Goal: Task Accomplishment & Management: Manage account settings

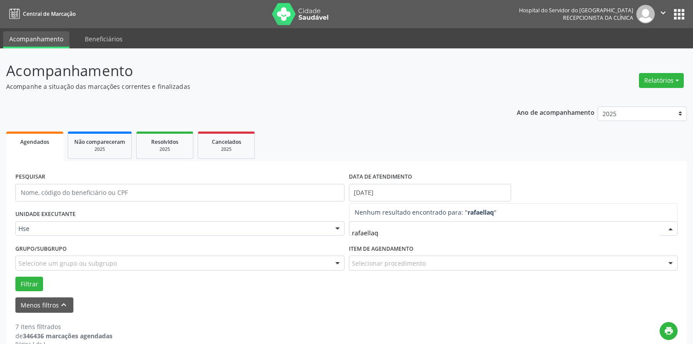
type input "rafaella"
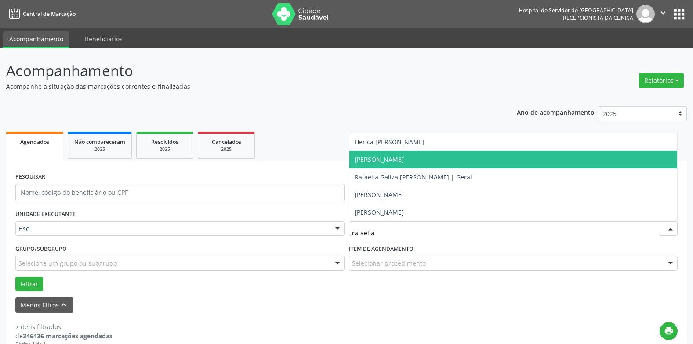
click at [404, 159] on span "[PERSON_NAME]" at bounding box center [379, 159] width 49 height 8
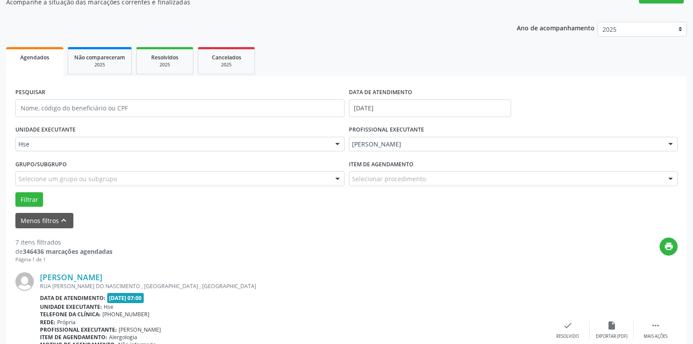
scroll to position [88, 0]
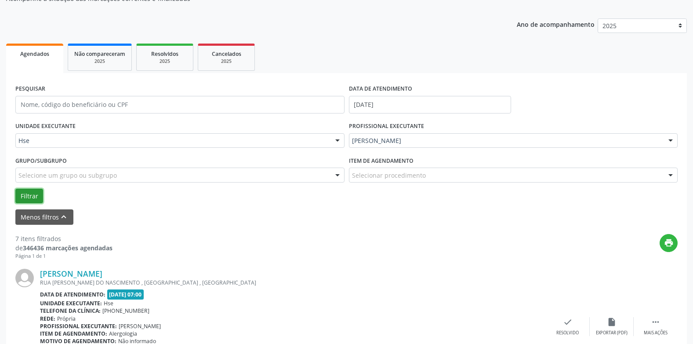
click at [24, 194] on button "Filtrar" at bounding box center [29, 196] width 28 height 15
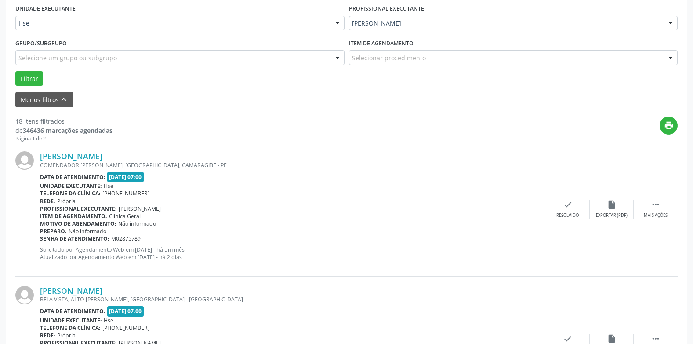
scroll to position [220, 0]
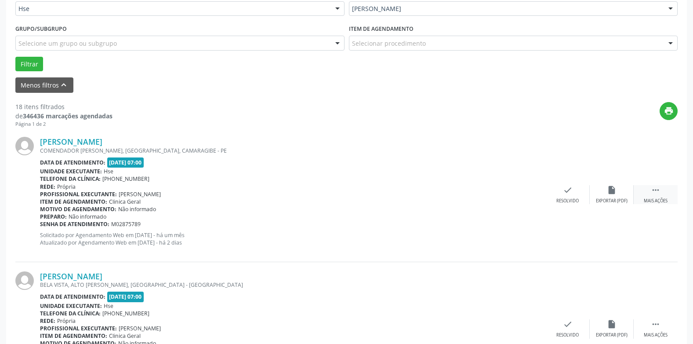
click at [659, 195] on div " Mais ações" at bounding box center [656, 194] width 44 height 19
click at [612, 193] on icon "alarm_off" at bounding box center [612, 190] width 10 height 10
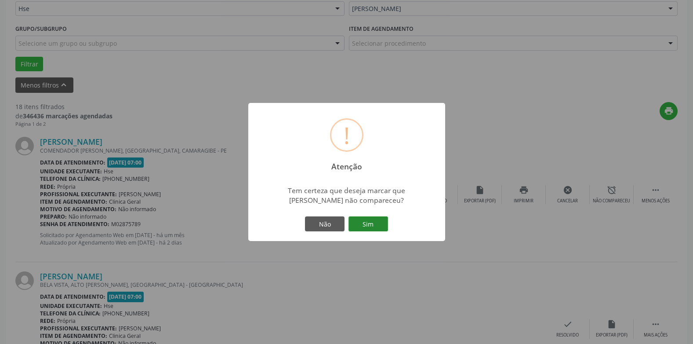
click at [365, 225] on button "Sim" at bounding box center [369, 223] width 40 height 15
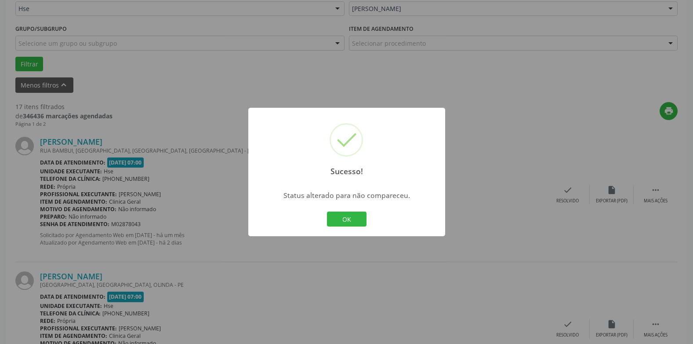
drag, startPoint x: 349, startPoint y: 217, endPoint x: 330, endPoint y: 219, distance: 19.5
click at [349, 216] on button "OK" at bounding box center [347, 218] width 40 height 15
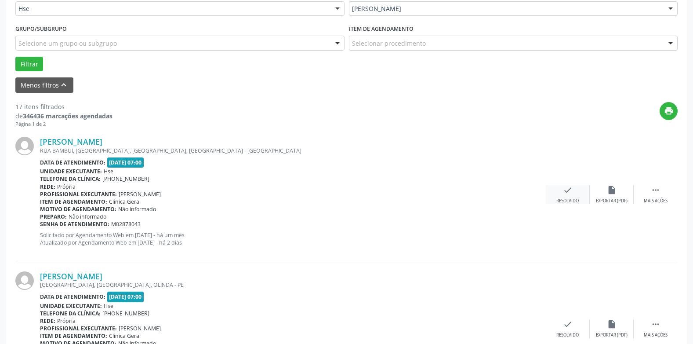
click at [570, 194] on icon "check" at bounding box center [568, 190] width 10 height 10
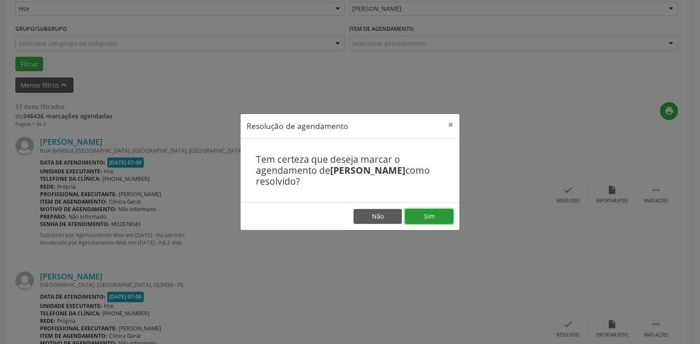
click at [439, 213] on button "Sim" at bounding box center [429, 216] width 48 height 15
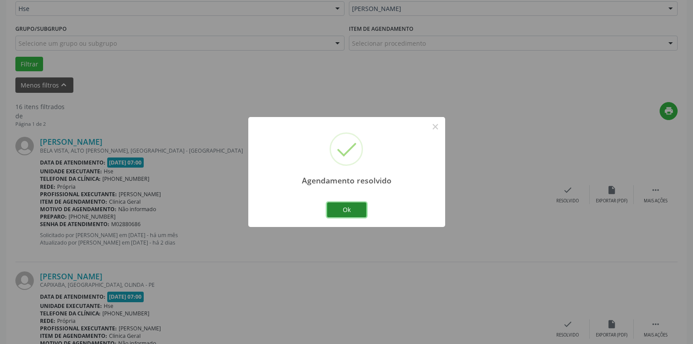
click at [343, 203] on button "Ok" at bounding box center [347, 209] width 40 height 15
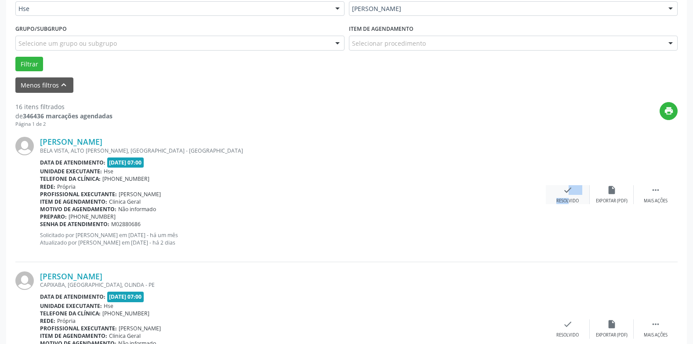
click at [563, 196] on div "check Resolvido" at bounding box center [568, 194] width 44 height 19
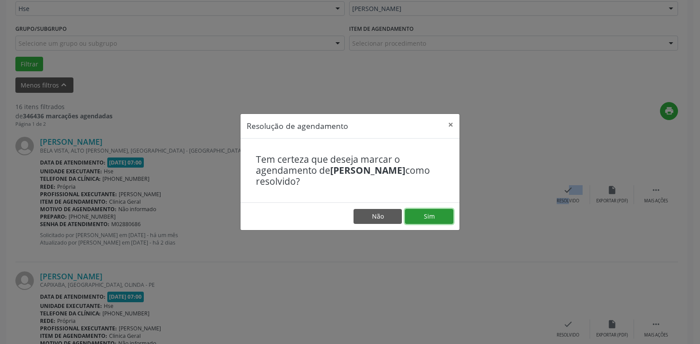
click at [432, 216] on button "Sim" at bounding box center [429, 216] width 48 height 15
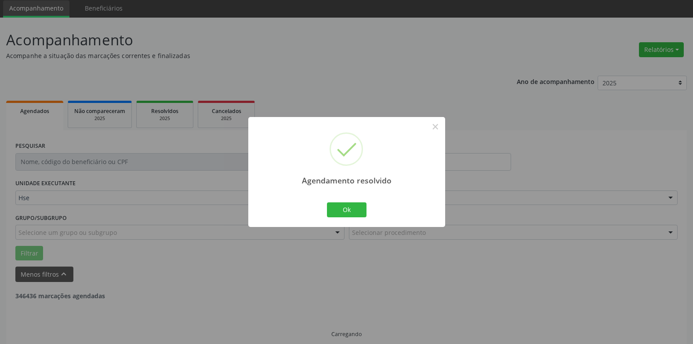
scroll to position [40, 0]
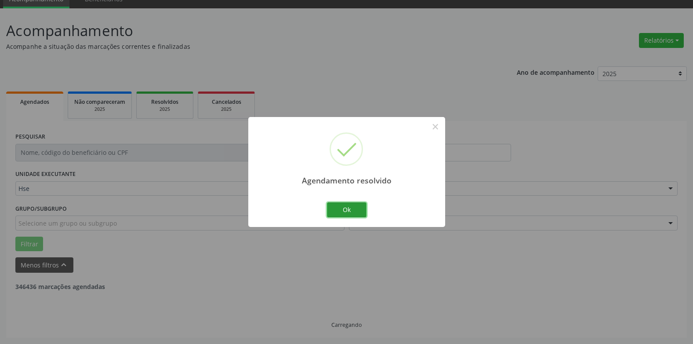
drag, startPoint x: 352, startPoint y: 209, endPoint x: 407, endPoint y: 233, distance: 60.0
click at [356, 209] on button "Ok" at bounding box center [347, 209] width 40 height 15
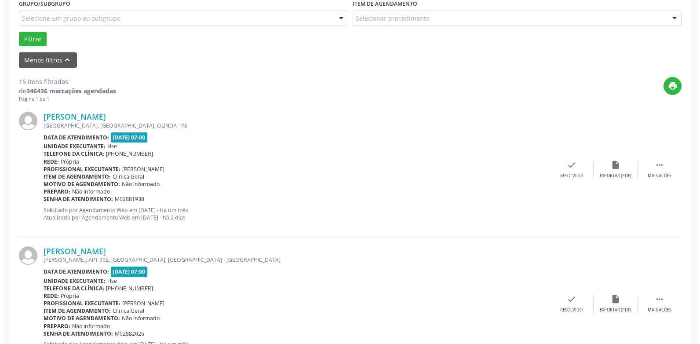
scroll to position [260, 0]
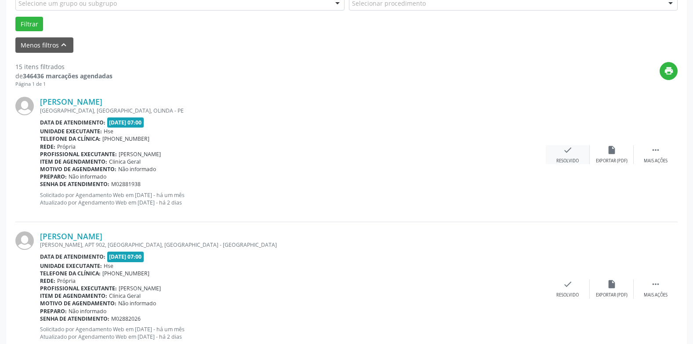
click at [567, 152] on icon "check" at bounding box center [568, 150] width 10 height 10
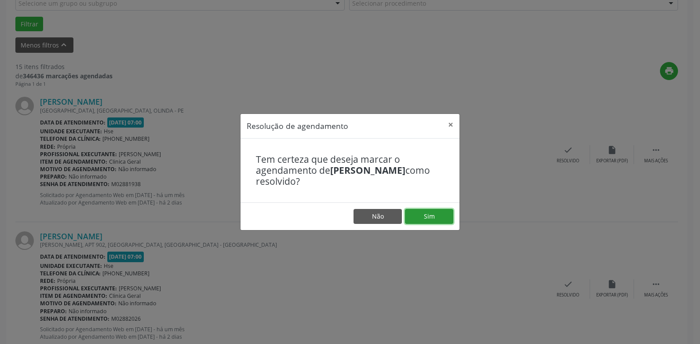
click at [425, 215] on button "Sim" at bounding box center [429, 216] width 48 height 15
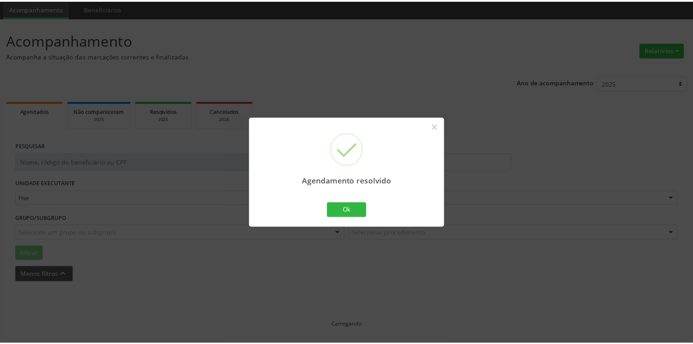
scroll to position [31, 0]
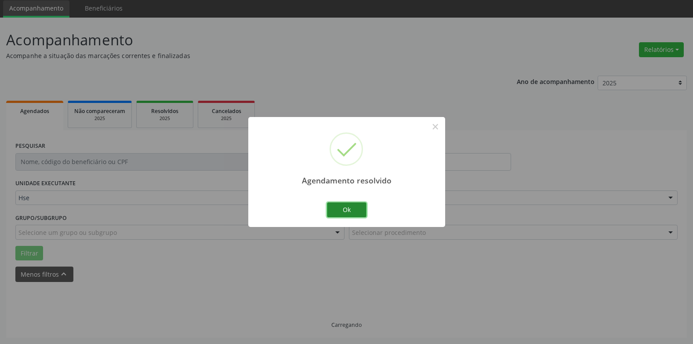
click at [350, 207] on button "Ok" at bounding box center [347, 209] width 40 height 15
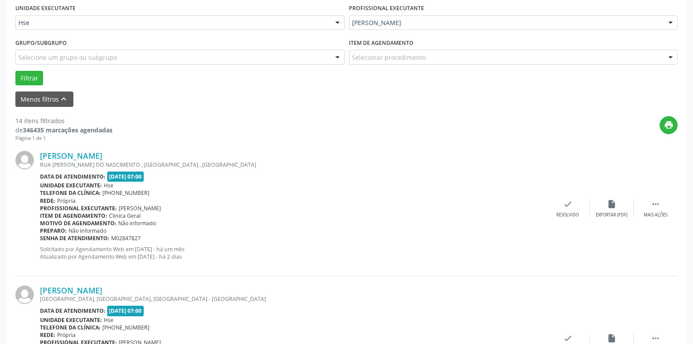
scroll to position [207, 0]
click at [656, 213] on div "Mais ações" at bounding box center [656, 214] width 24 height 6
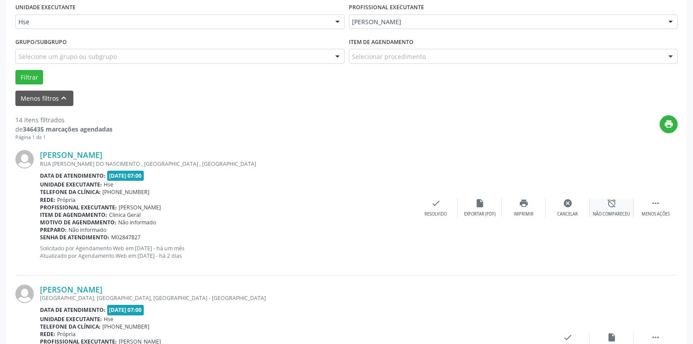
click at [615, 206] on icon "alarm_off" at bounding box center [612, 203] width 10 height 10
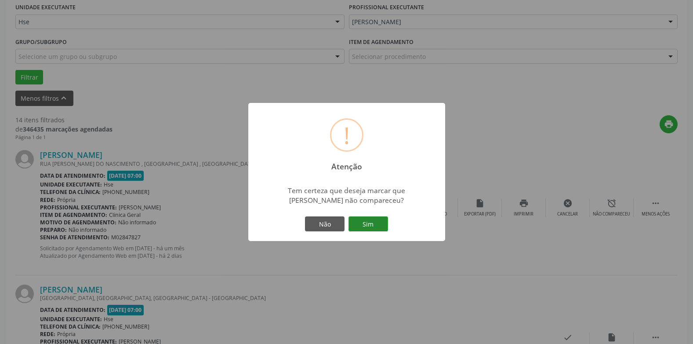
click at [368, 221] on button "Sim" at bounding box center [369, 223] width 40 height 15
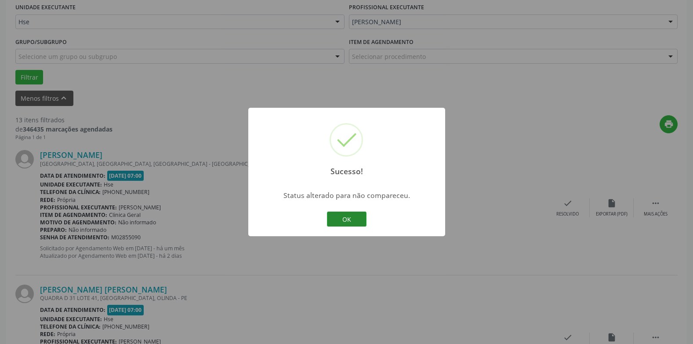
click at [341, 220] on button "OK" at bounding box center [347, 218] width 40 height 15
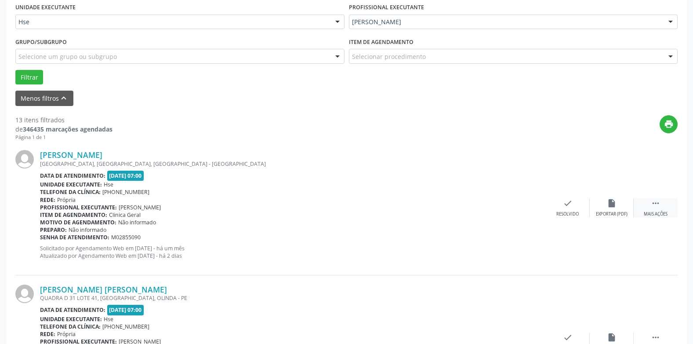
click at [656, 205] on icon "" at bounding box center [656, 203] width 10 height 10
drag, startPoint x: 656, startPoint y: 205, endPoint x: 609, endPoint y: 207, distance: 47.1
click at [609, 207] on icon "alarm_off" at bounding box center [612, 203] width 10 height 10
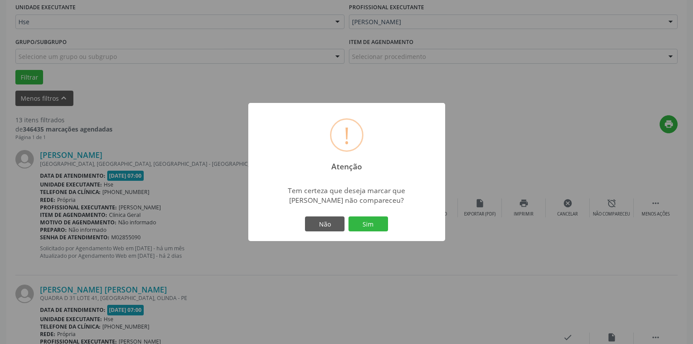
click at [367, 221] on button "Sim" at bounding box center [369, 223] width 40 height 15
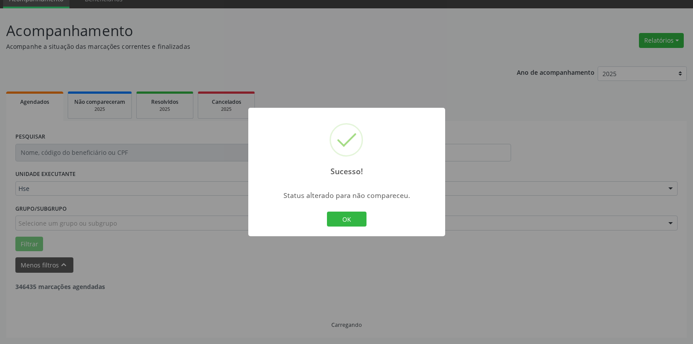
scroll to position [40, 0]
click at [353, 219] on button "OK" at bounding box center [347, 218] width 40 height 15
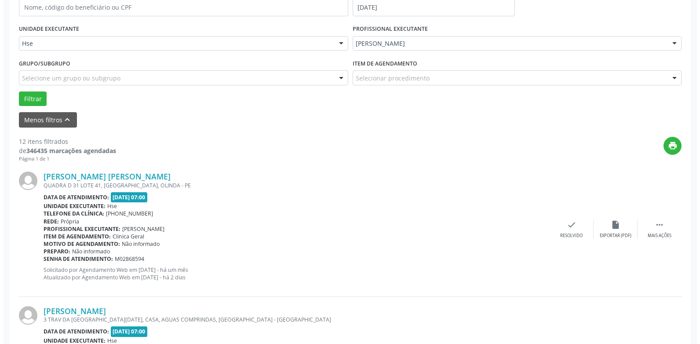
scroll to position [216, 0]
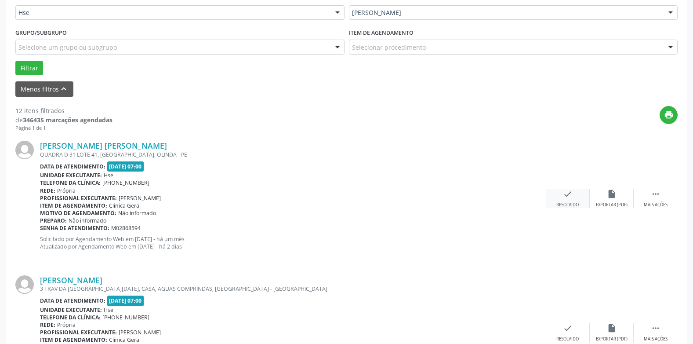
click at [571, 199] on icon "check" at bounding box center [568, 194] width 10 height 10
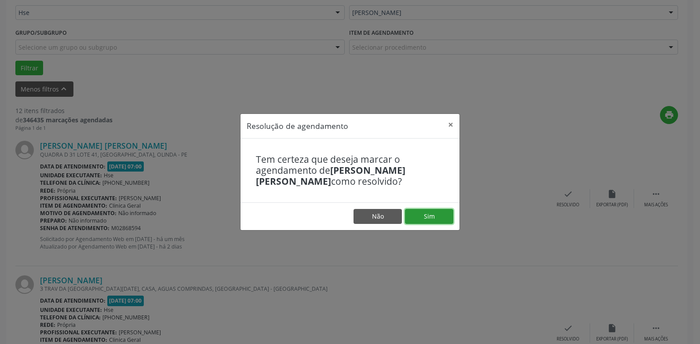
click at [427, 213] on button "Sim" at bounding box center [429, 216] width 48 height 15
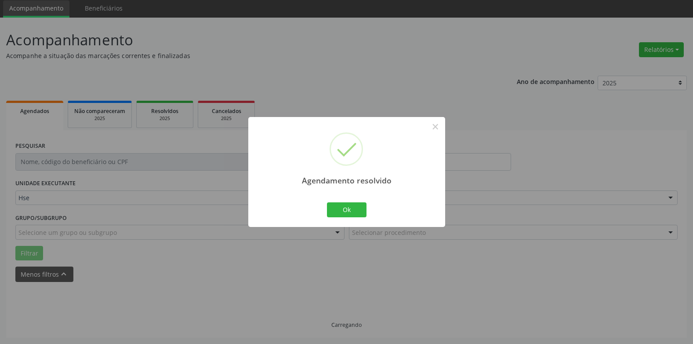
scroll to position [40, 0]
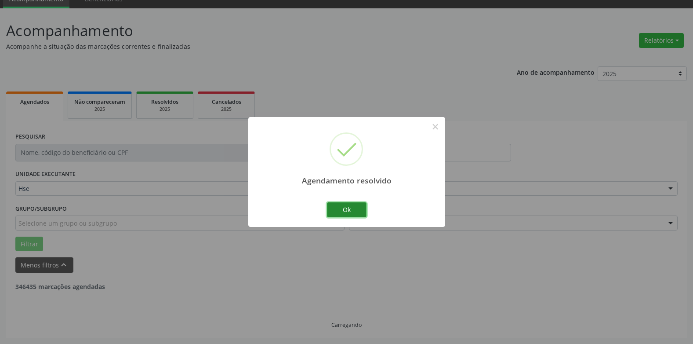
click at [345, 210] on button "Ok" at bounding box center [347, 209] width 40 height 15
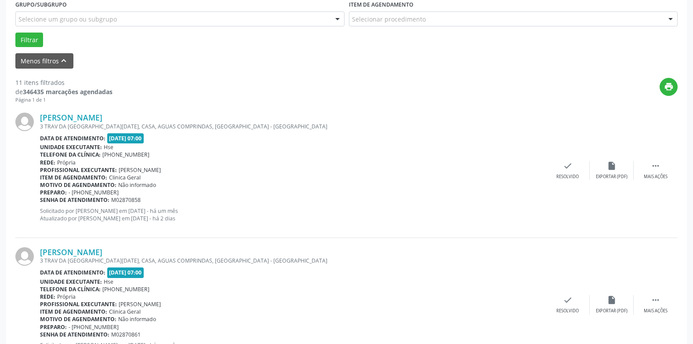
scroll to position [260, 0]
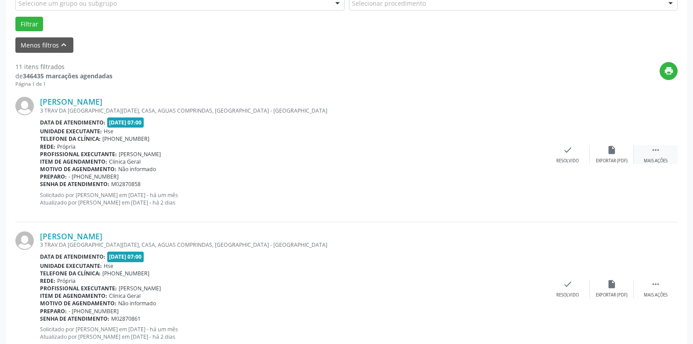
click at [657, 155] on div " Mais ações" at bounding box center [656, 154] width 44 height 19
click at [612, 155] on icon "alarm_off" at bounding box center [612, 150] width 10 height 10
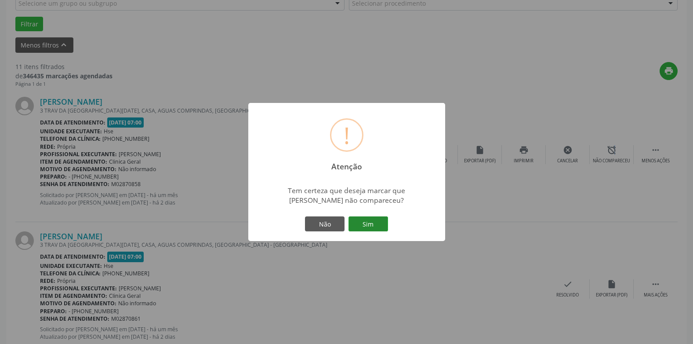
click at [370, 224] on button "Sim" at bounding box center [369, 223] width 40 height 15
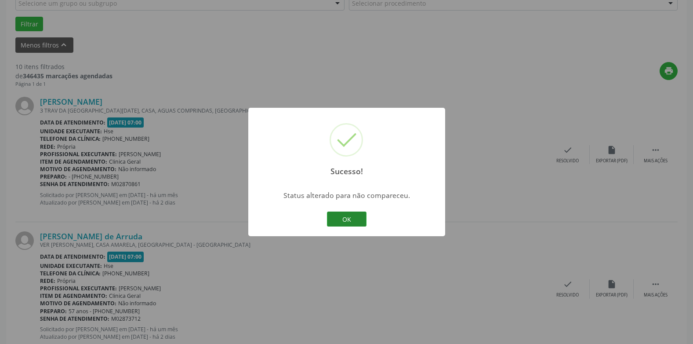
click at [343, 223] on button "OK" at bounding box center [347, 218] width 40 height 15
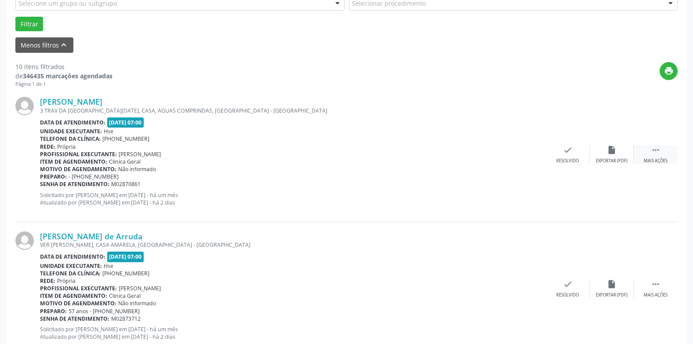
click at [659, 156] on div " Mais ações" at bounding box center [656, 154] width 44 height 19
click at [608, 150] on icon "alarm_off" at bounding box center [612, 150] width 10 height 10
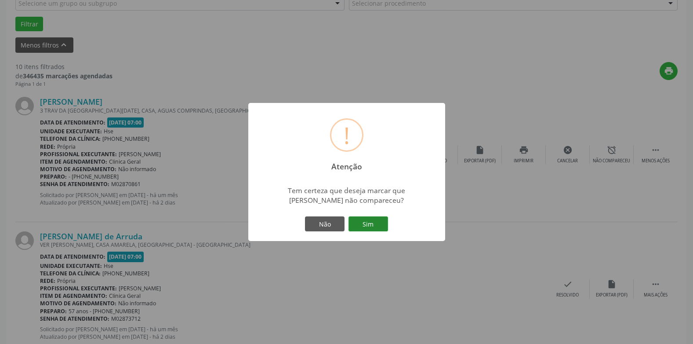
click at [371, 225] on button "Sim" at bounding box center [369, 223] width 40 height 15
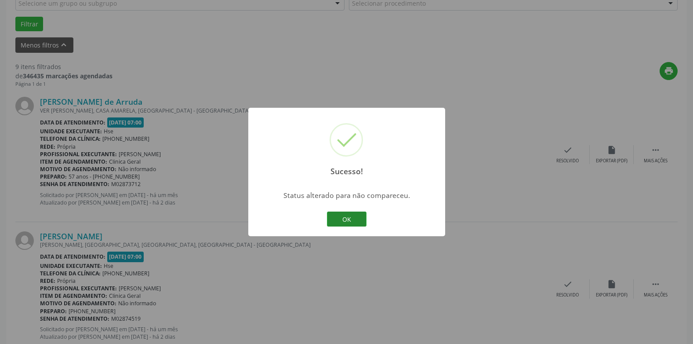
click at [351, 217] on button "OK" at bounding box center [347, 218] width 40 height 15
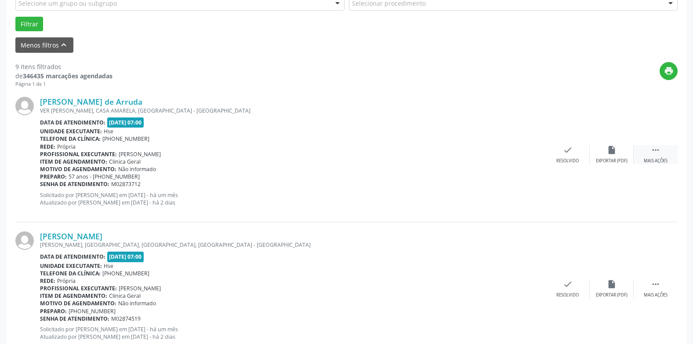
click at [652, 150] on icon "" at bounding box center [656, 150] width 10 height 10
click at [613, 154] on icon "alarm_off" at bounding box center [612, 150] width 10 height 10
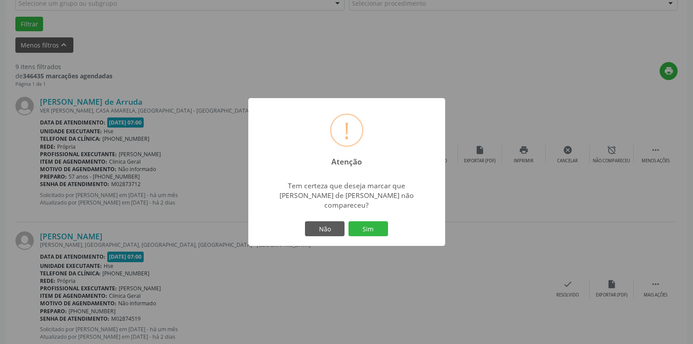
drag, startPoint x: 371, startPoint y: 225, endPoint x: 377, endPoint y: 225, distance: 5.7
click at [372, 225] on button "Sim" at bounding box center [369, 228] width 40 height 15
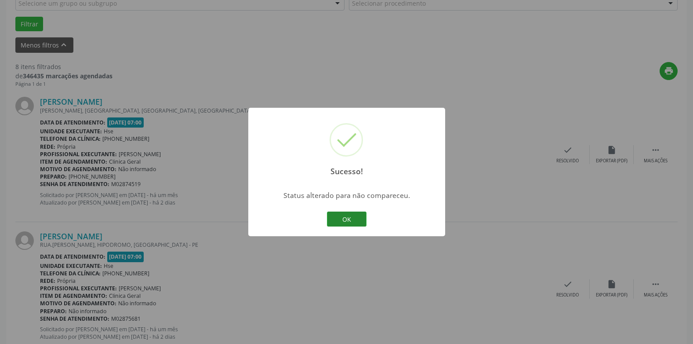
click at [354, 214] on button "OK" at bounding box center [347, 218] width 40 height 15
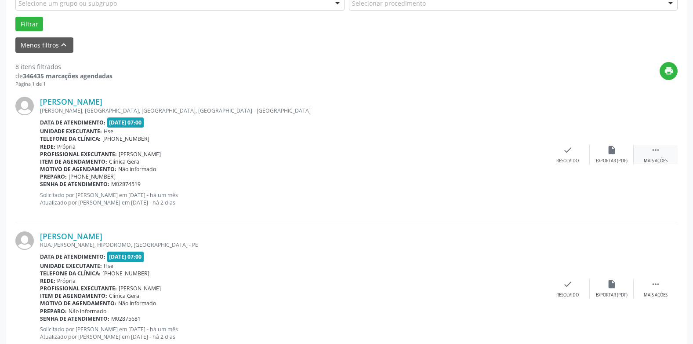
click at [654, 151] on icon "" at bounding box center [656, 150] width 10 height 10
click at [616, 153] on icon "alarm_off" at bounding box center [612, 150] width 10 height 10
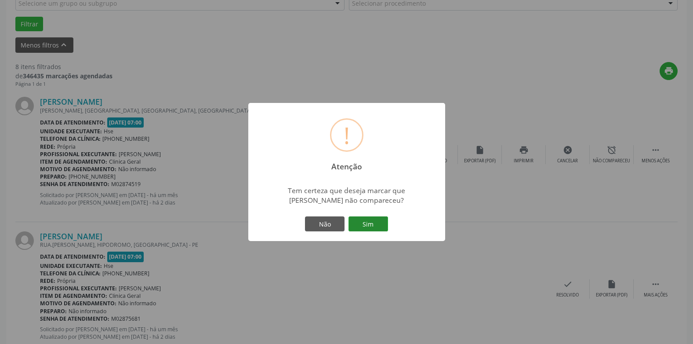
click at [374, 222] on button "Sim" at bounding box center [369, 223] width 40 height 15
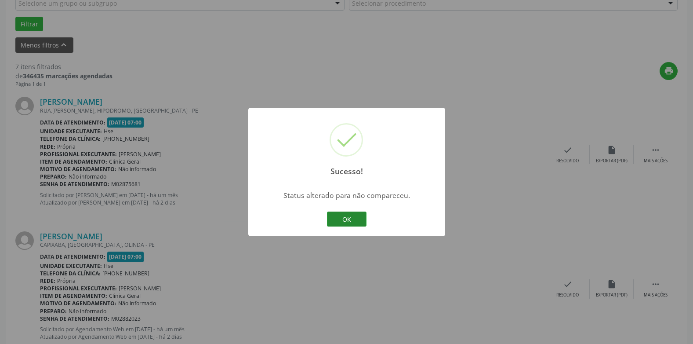
click at [349, 220] on button "OK" at bounding box center [347, 218] width 40 height 15
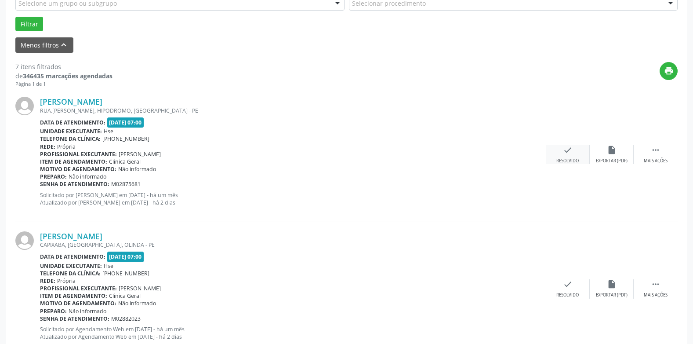
click at [565, 154] on icon "check" at bounding box center [568, 150] width 10 height 10
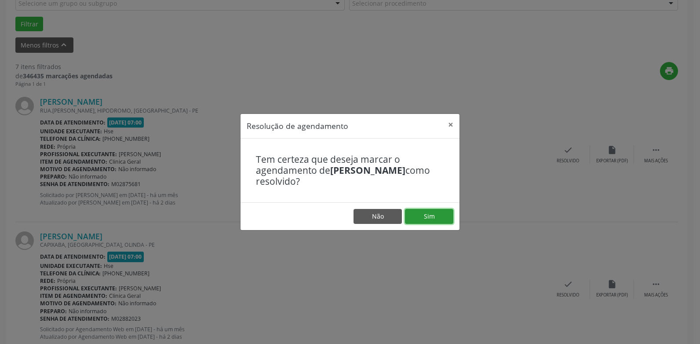
click at [427, 218] on button "Sim" at bounding box center [429, 216] width 48 height 15
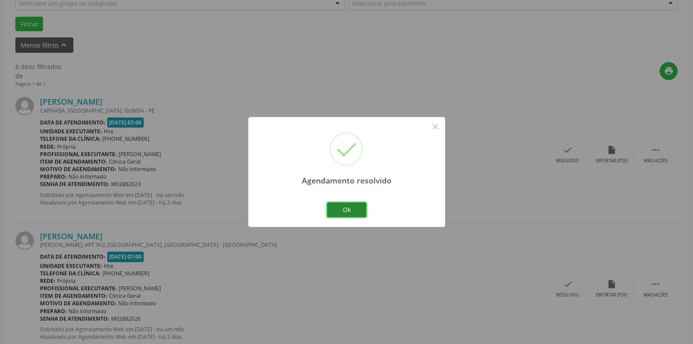
click at [349, 208] on button "Ok" at bounding box center [347, 209] width 40 height 15
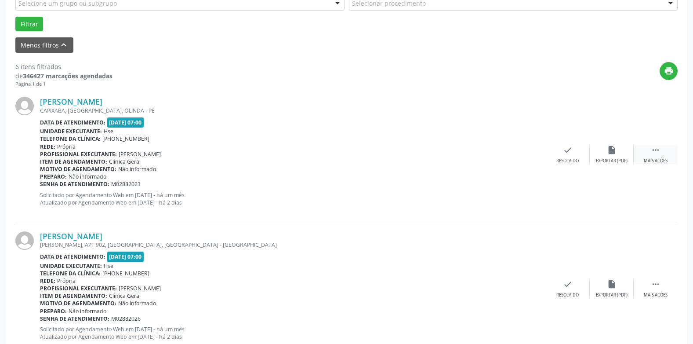
click at [653, 156] on div " Mais ações" at bounding box center [656, 154] width 44 height 19
click at [614, 156] on div "alarm_off Não compareceu" at bounding box center [612, 154] width 44 height 19
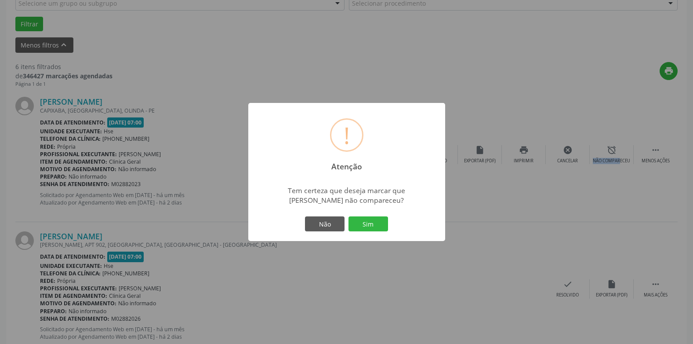
click at [371, 222] on button "Sim" at bounding box center [369, 223] width 40 height 15
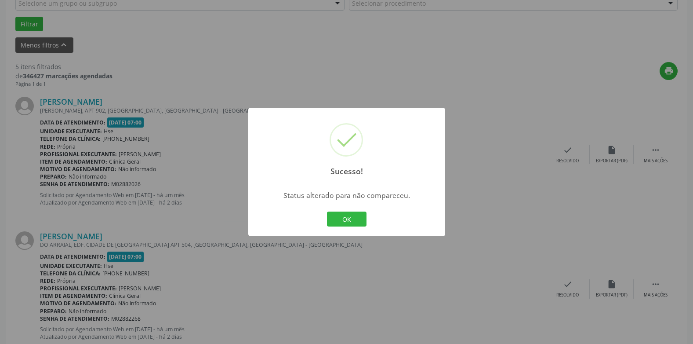
drag, startPoint x: 349, startPoint y: 221, endPoint x: 364, endPoint y: 221, distance: 14.9
click at [350, 221] on button "OK" at bounding box center [347, 218] width 40 height 15
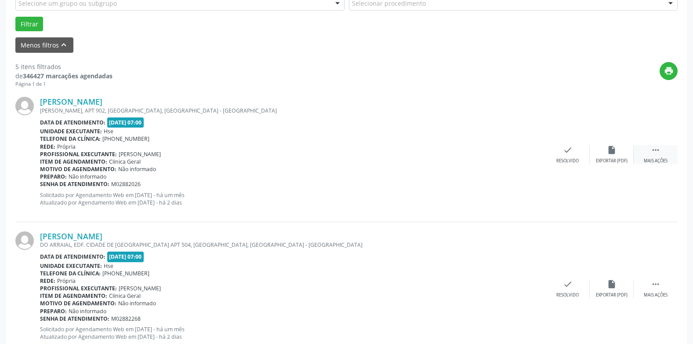
click at [656, 151] on icon "" at bounding box center [656, 150] width 10 height 10
drag, startPoint x: 656, startPoint y: 151, endPoint x: 613, endPoint y: 152, distance: 43.1
click at [613, 152] on icon "alarm_off" at bounding box center [612, 150] width 10 height 10
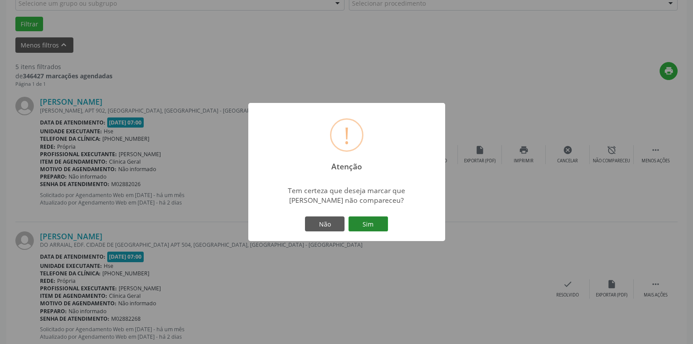
click at [372, 222] on button "Sim" at bounding box center [369, 223] width 40 height 15
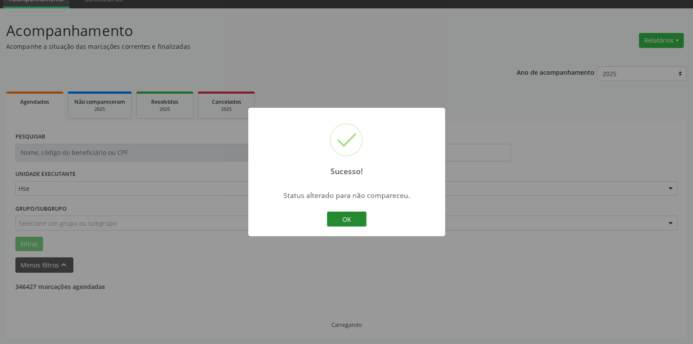
click at [350, 215] on button "OK" at bounding box center [347, 218] width 40 height 15
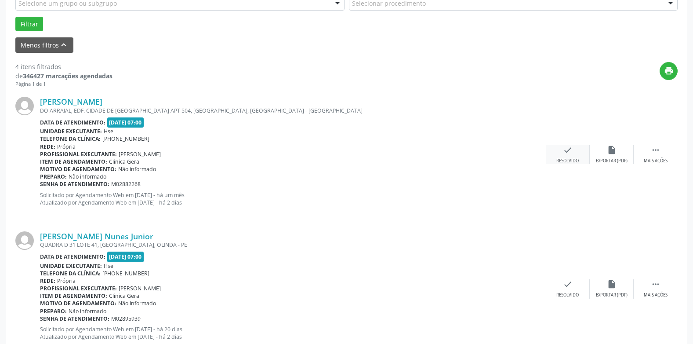
click at [565, 153] on icon "check" at bounding box center [568, 150] width 10 height 10
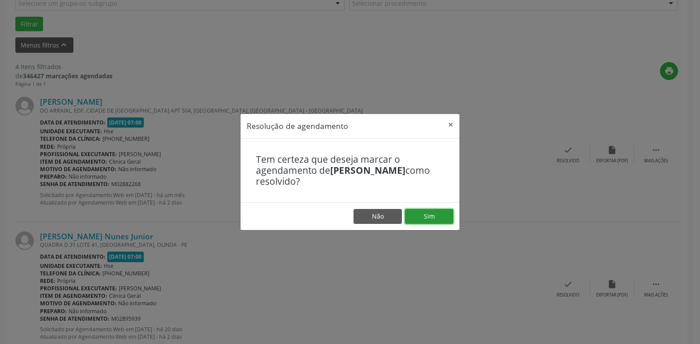
drag, startPoint x: 430, startPoint y: 216, endPoint x: 428, endPoint y: 210, distance: 6.4
click at [430, 215] on button "Sim" at bounding box center [429, 216] width 48 height 15
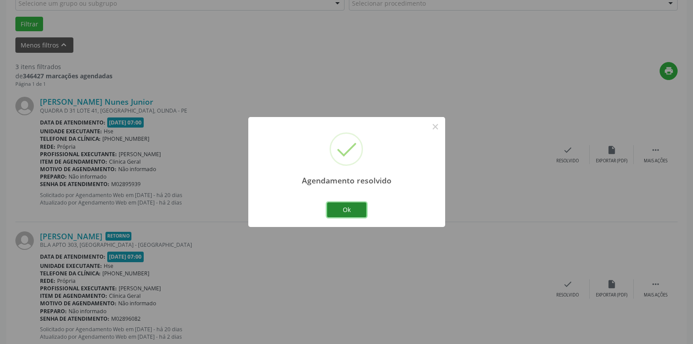
click at [352, 205] on button "Ok" at bounding box center [347, 209] width 40 height 15
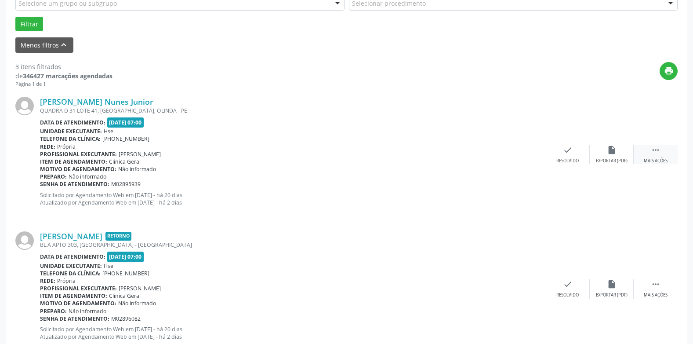
click at [662, 157] on div " Mais ações" at bounding box center [656, 154] width 44 height 19
click at [614, 152] on icon "alarm_off" at bounding box center [612, 150] width 10 height 10
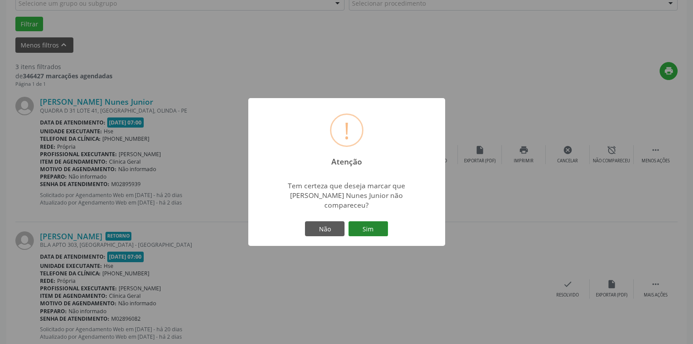
click at [366, 225] on button "Sim" at bounding box center [369, 228] width 40 height 15
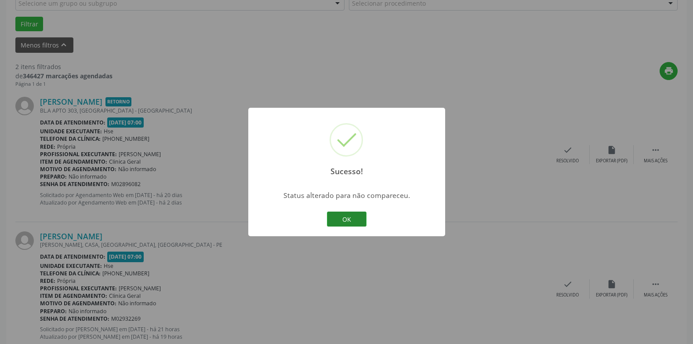
click at [348, 224] on button "OK" at bounding box center [347, 218] width 40 height 15
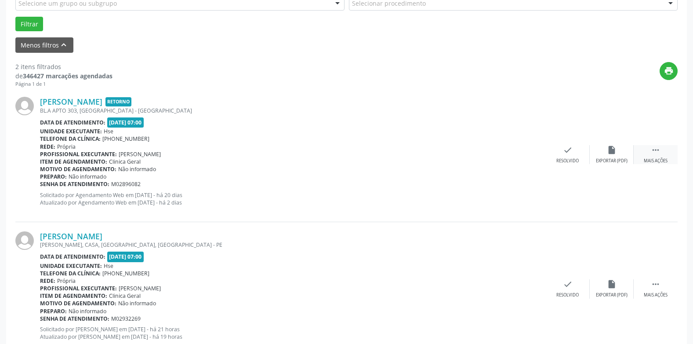
click at [660, 154] on icon "" at bounding box center [656, 150] width 10 height 10
click at [613, 150] on icon "alarm_off" at bounding box center [612, 150] width 10 height 10
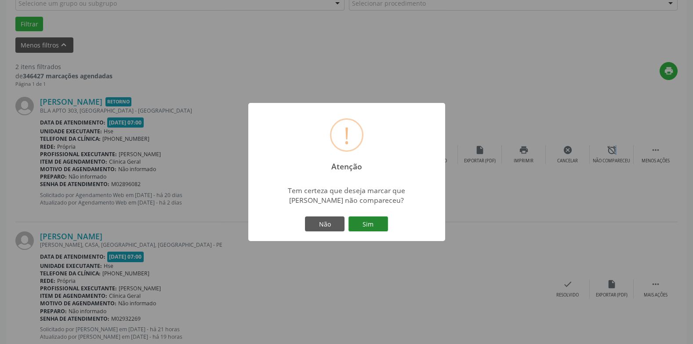
click at [368, 223] on button "Sim" at bounding box center [369, 223] width 40 height 15
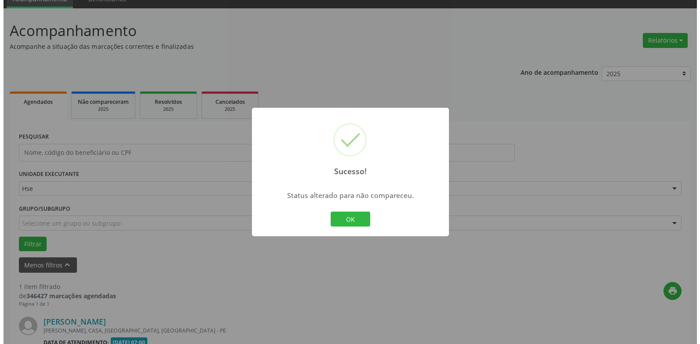
scroll to position [153, 0]
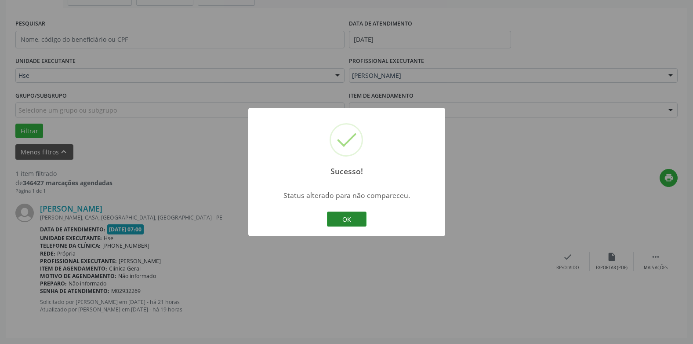
click at [353, 215] on button "OK" at bounding box center [347, 218] width 40 height 15
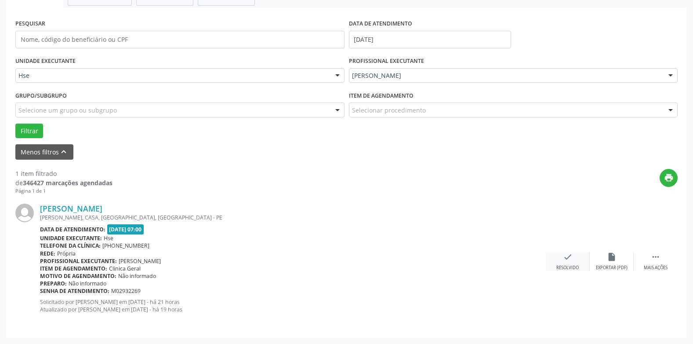
click at [561, 261] on div "check Resolvido" at bounding box center [568, 261] width 44 height 19
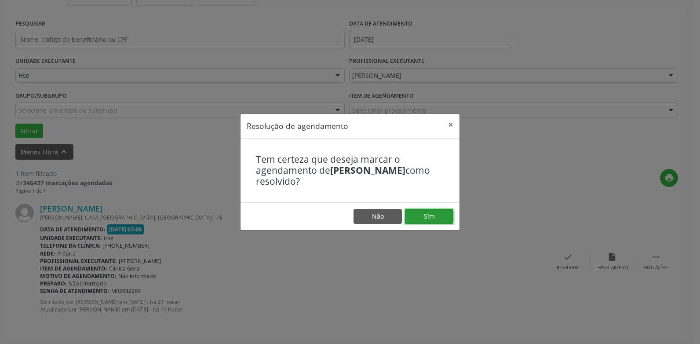
click at [434, 214] on button "Sim" at bounding box center [429, 216] width 48 height 15
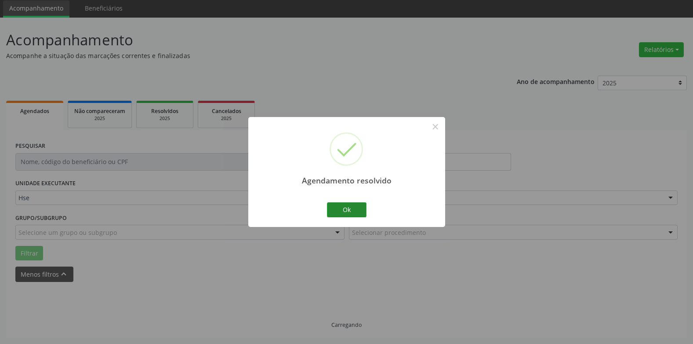
scroll to position [12, 0]
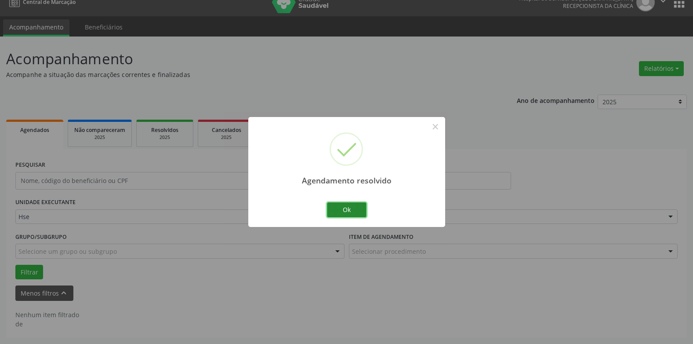
click at [354, 206] on button "Ok" at bounding box center [347, 209] width 40 height 15
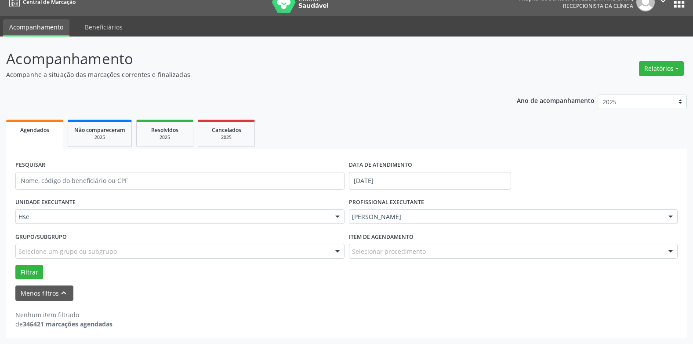
click at [39, 131] on span "Agendados" at bounding box center [34, 129] width 29 height 7
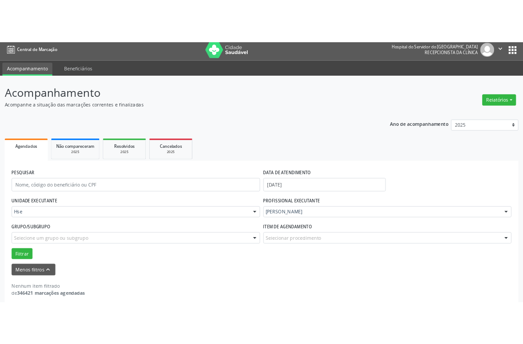
scroll to position [0, 0]
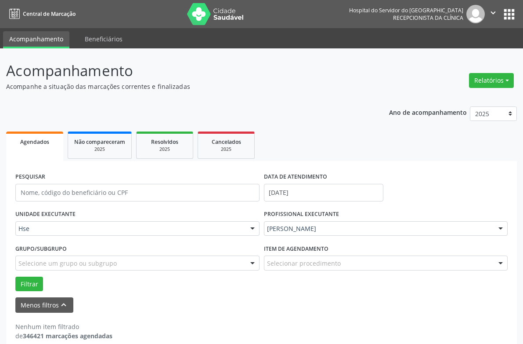
click at [491, 11] on icon "" at bounding box center [494, 13] width 10 height 10
click at [381, 94] on div "Acompanhamento Acompanhe a situação das marcações correntes e finalizadas Relat…" at bounding box center [261, 205] width 511 height 290
click at [491, 9] on icon "" at bounding box center [494, 13] width 10 height 10
click at [461, 49] on link "Sair" at bounding box center [471, 53] width 61 height 12
